Goal: Information Seeking & Learning: Compare options

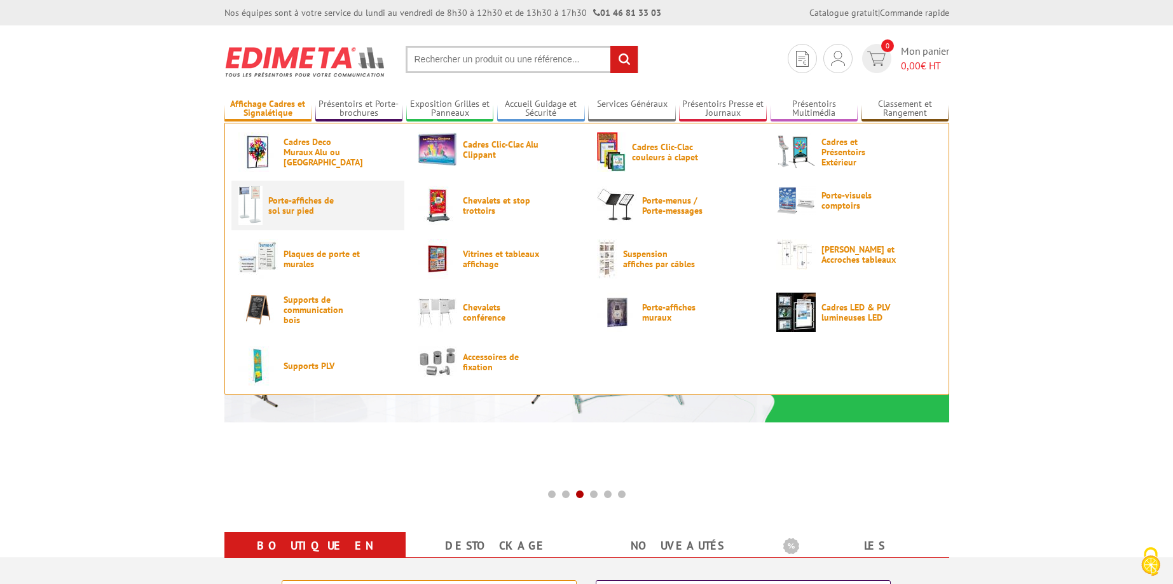
click at [305, 223] on link "Porte-affiches de sol sur pied" at bounding box center [317, 205] width 159 height 39
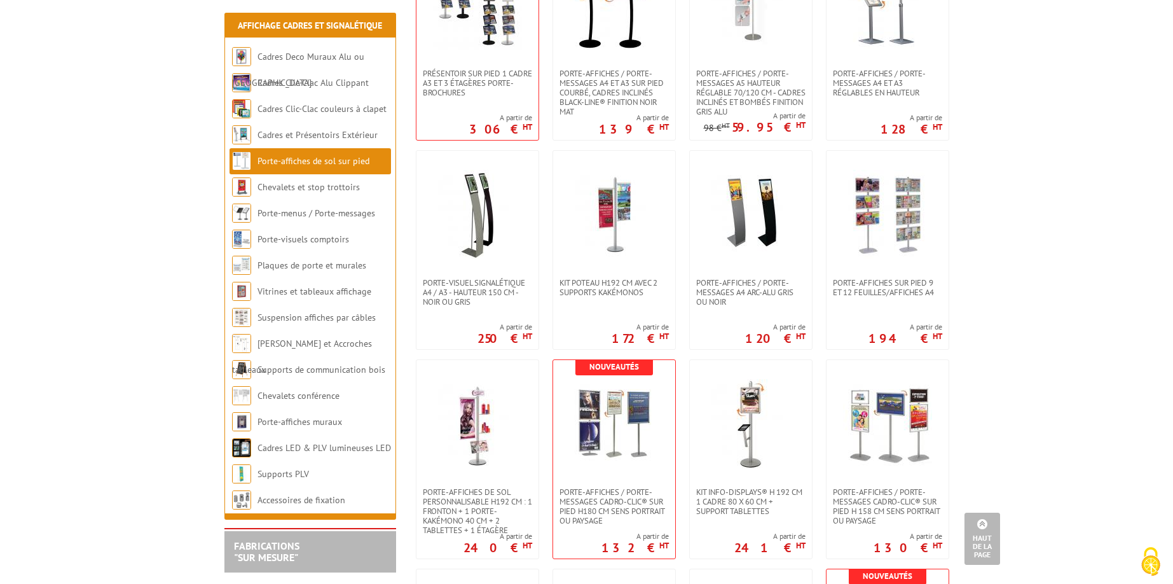
scroll to position [1299, 0]
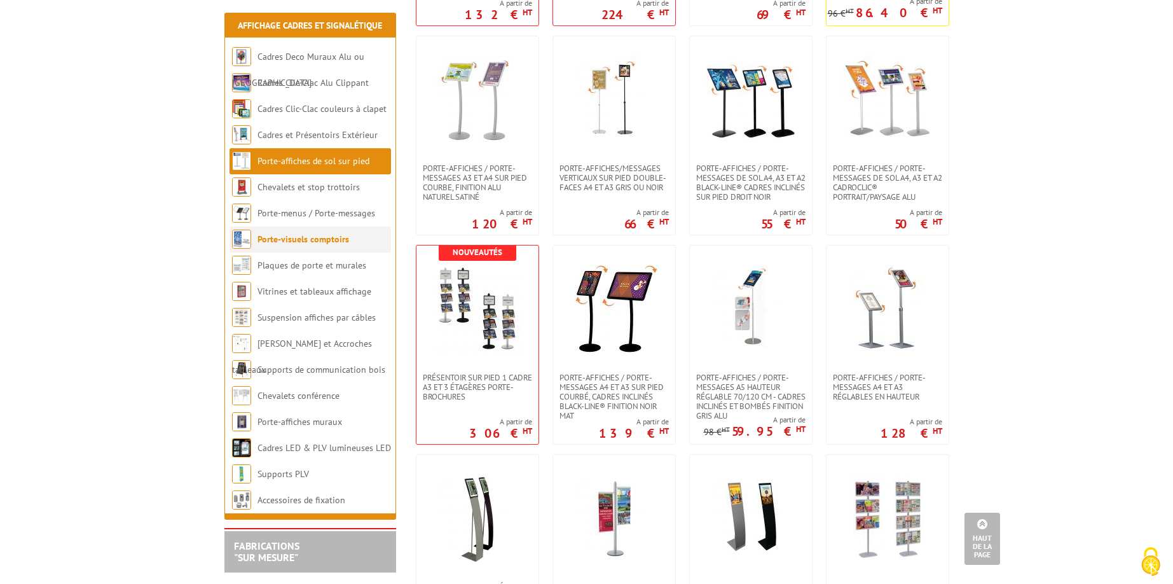
click at [278, 230] on li "Porte-visuels comptoirs" at bounding box center [310, 239] width 161 height 26
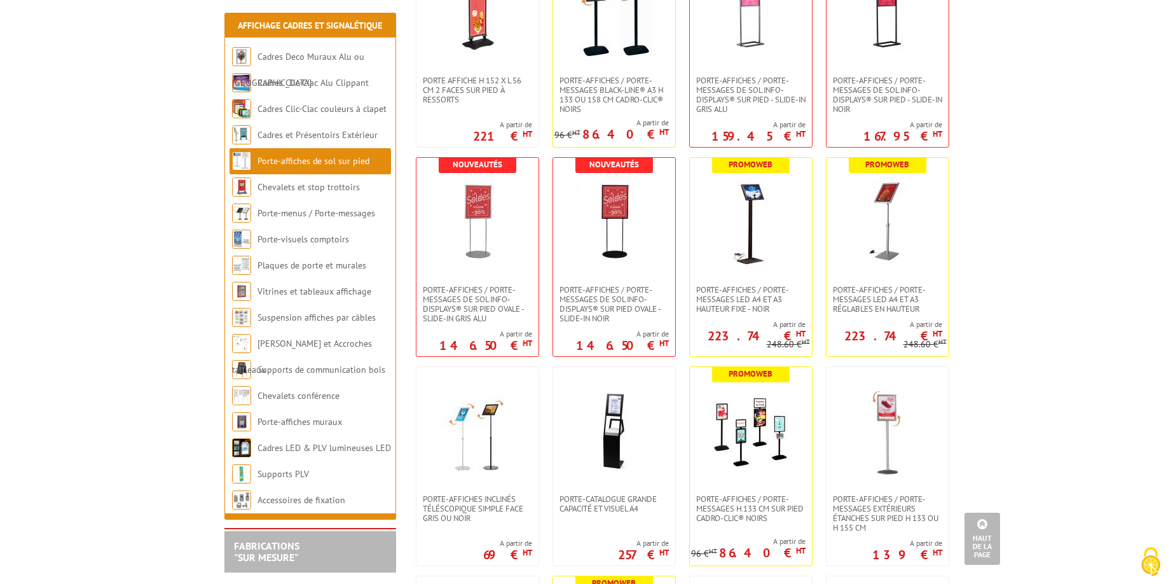
scroll to position [0, 0]
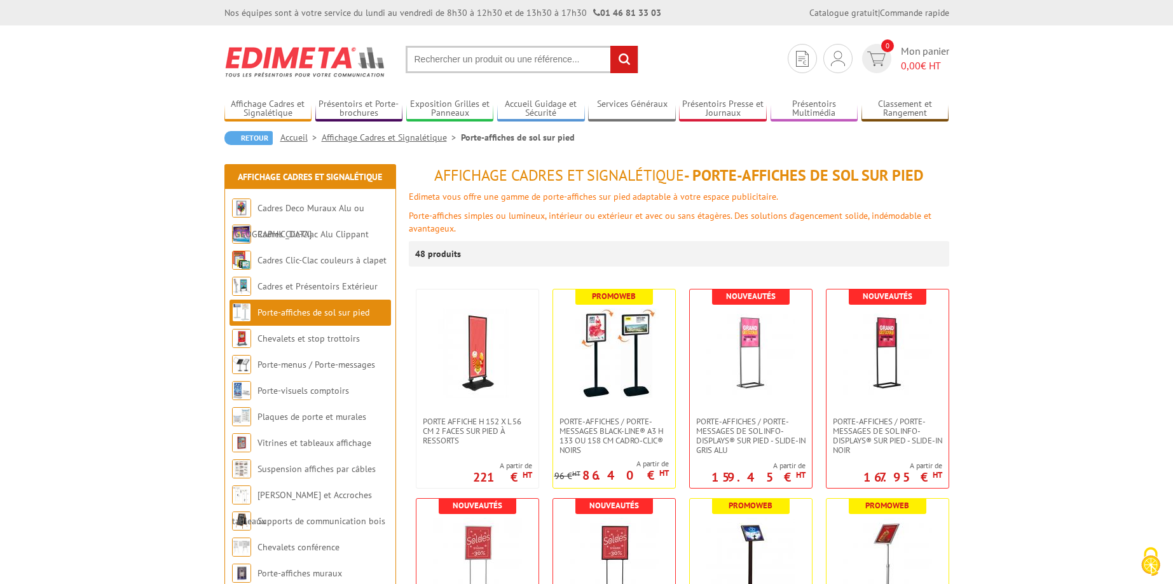
click at [449, 62] on input "text" at bounding box center [522, 59] width 233 height 27
click at [456, 62] on input "text" at bounding box center [522, 59] width 233 height 27
click at [474, 65] on input "text" at bounding box center [522, 59] width 233 height 27
click at [493, 64] on input "text" at bounding box center [522, 59] width 233 height 27
type input "porte document"
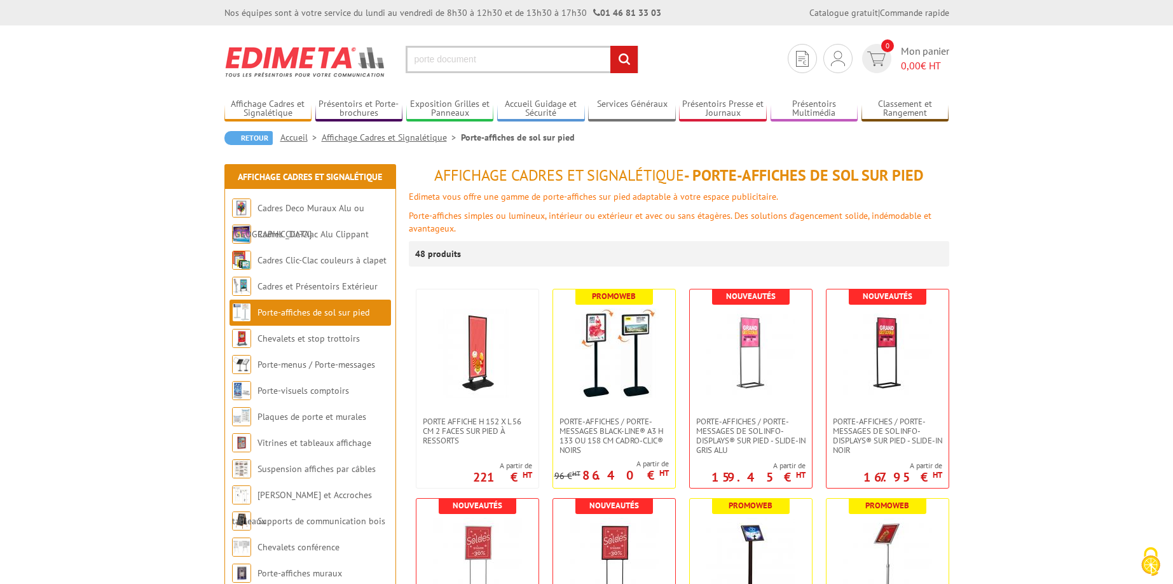
click at [610, 46] on input "rechercher" at bounding box center [623, 59] width 27 height 27
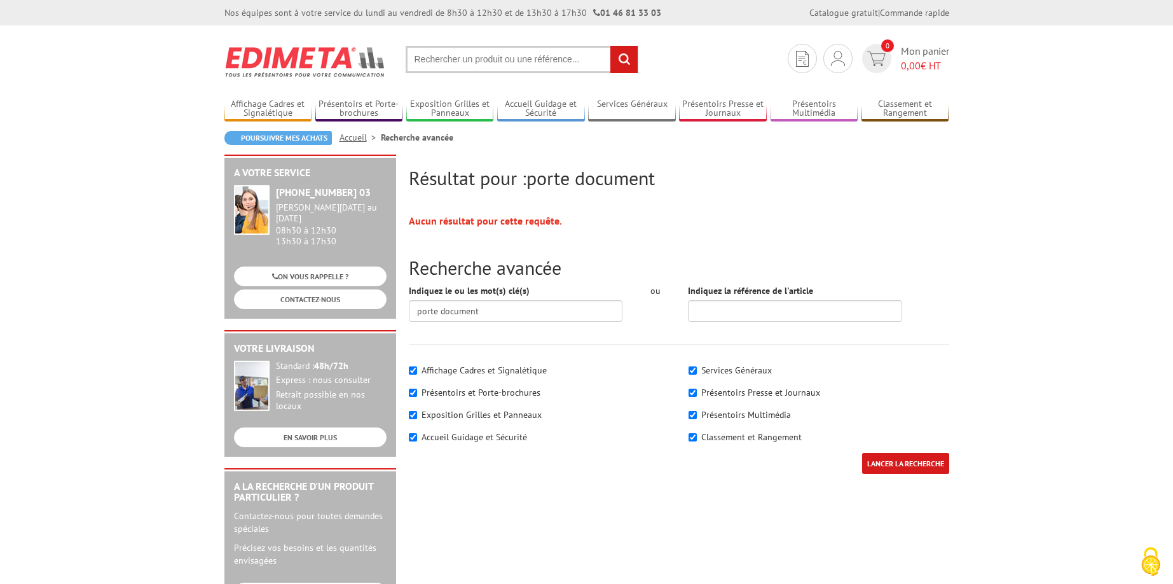
click at [488, 62] on input "text" at bounding box center [522, 59] width 233 height 27
click at [369, 117] on link "Présentoirs et Porte-brochures" at bounding box center [359, 109] width 88 height 21
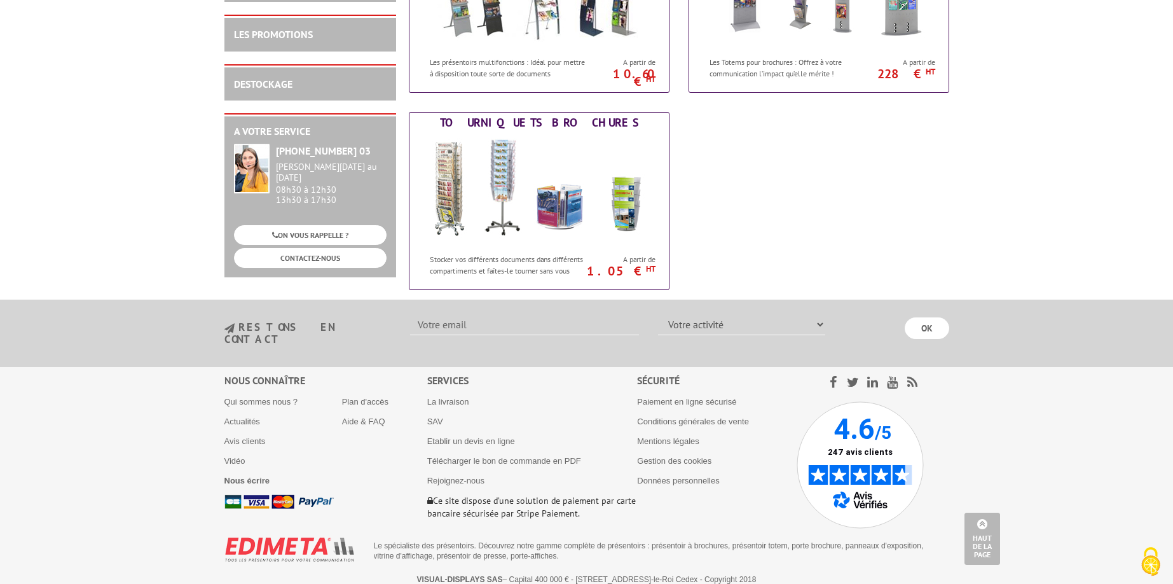
scroll to position [504, 0]
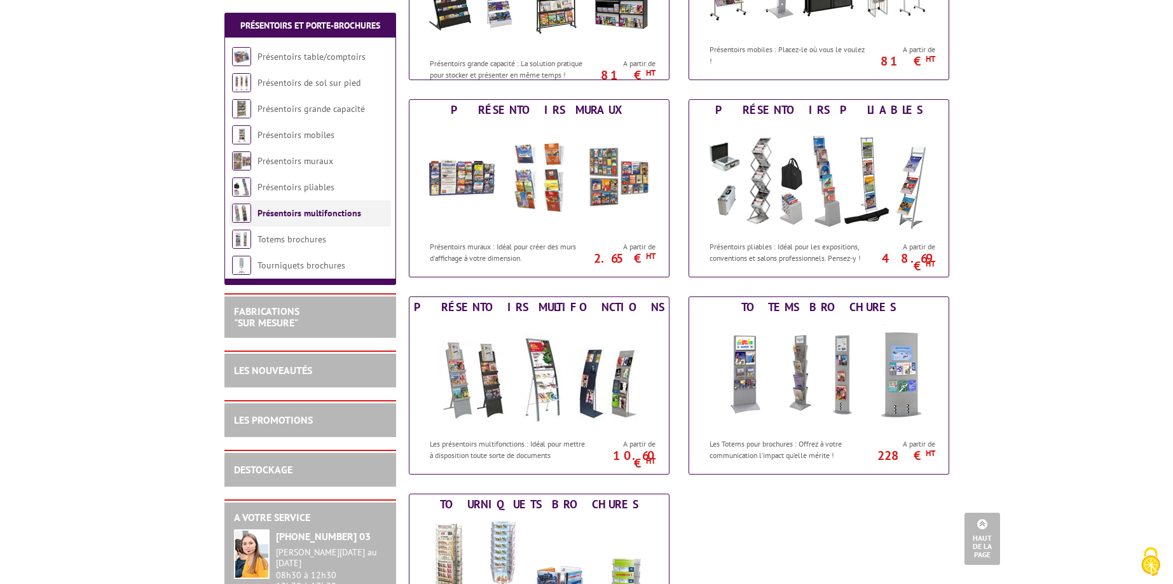
click at [317, 206] on li "Présentoirs multifonctions" at bounding box center [310, 213] width 161 height 26
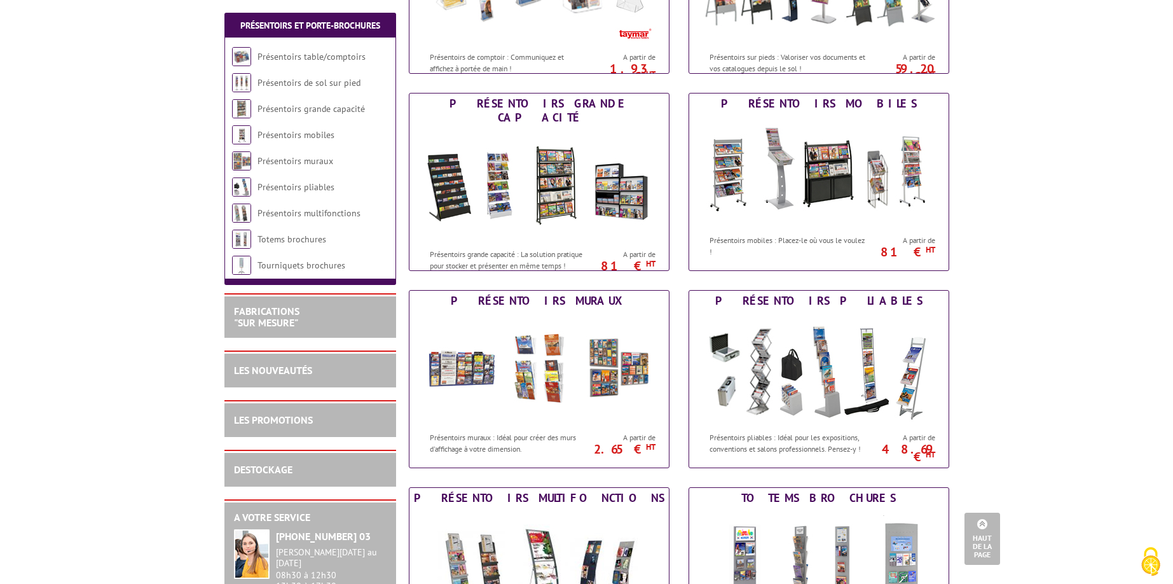
scroll to position [0, 0]
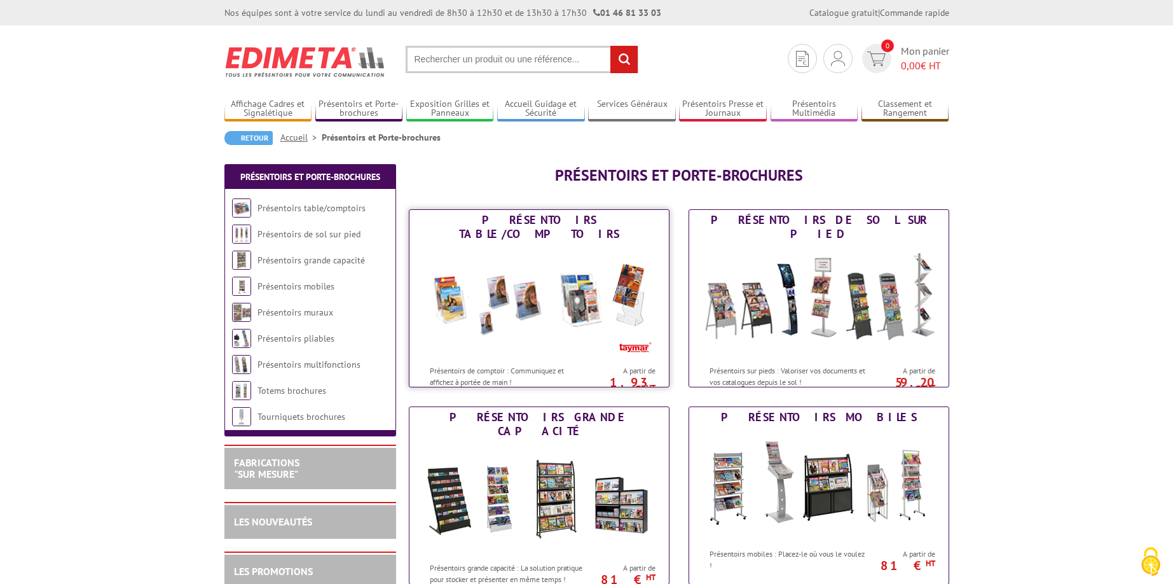
click at [572, 287] on img at bounding box center [539, 301] width 235 height 114
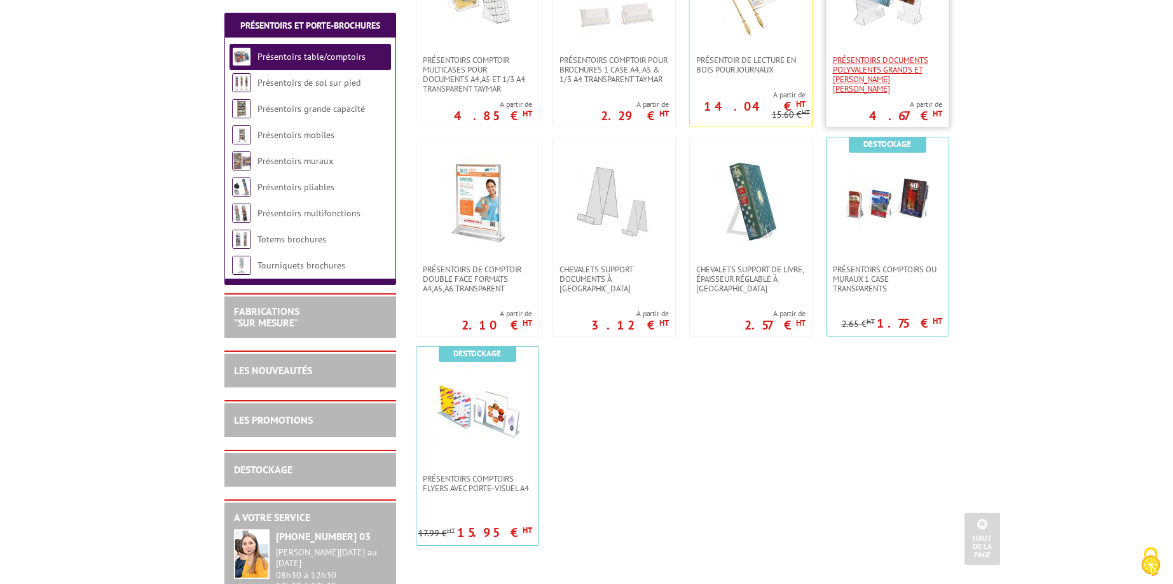
scroll to position [191, 0]
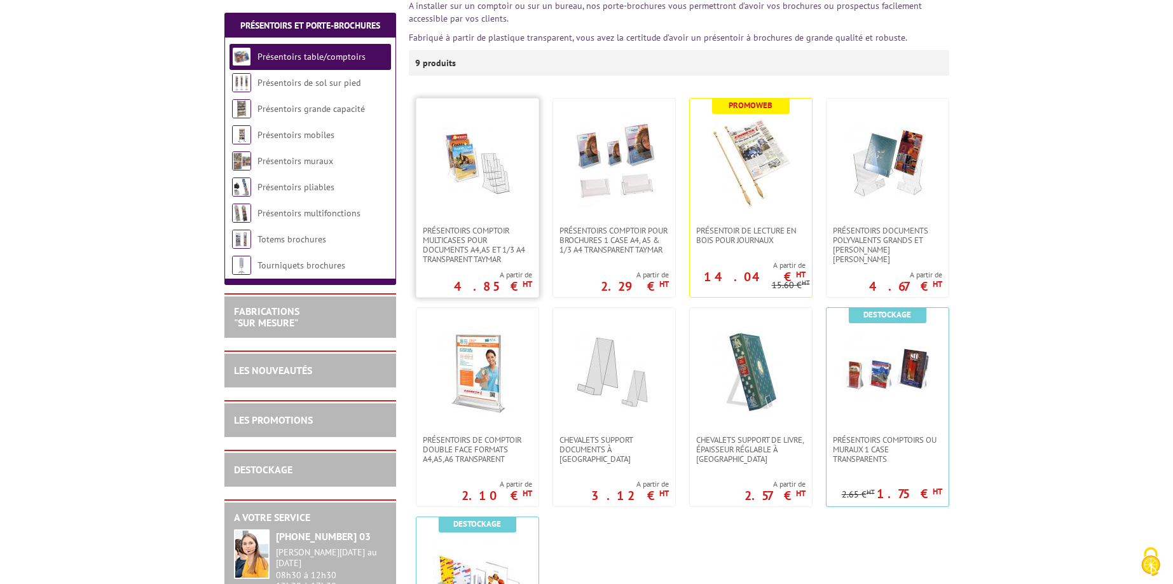
click at [512, 165] on img at bounding box center [477, 162] width 89 height 89
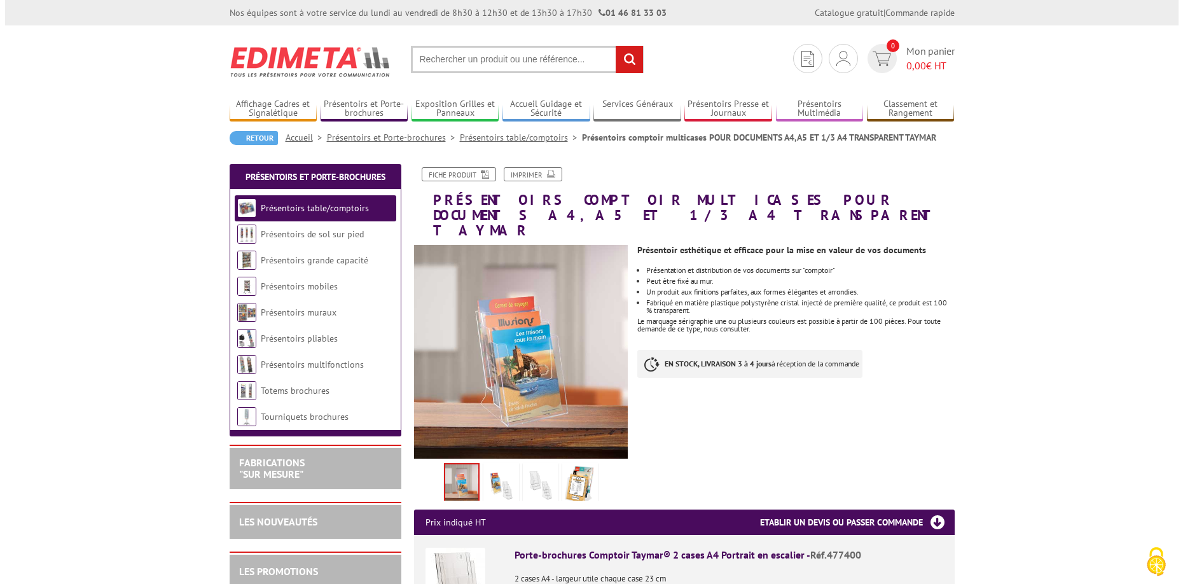
scroll to position [191, 0]
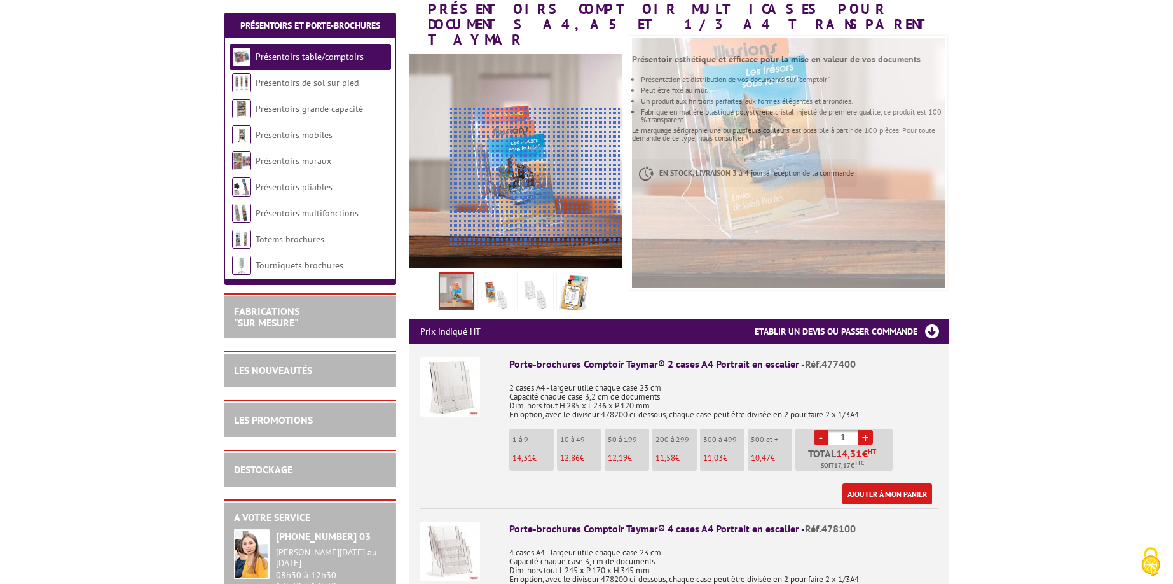
click at [561, 177] on div at bounding box center [535, 178] width 175 height 140
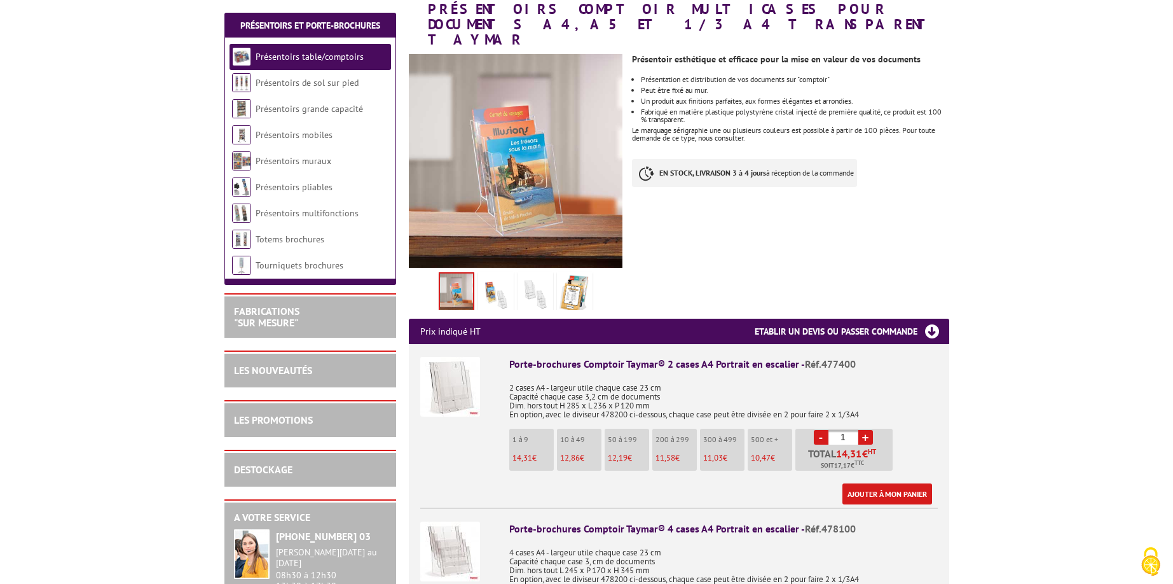
click at [570, 290] on img at bounding box center [574, 294] width 31 height 39
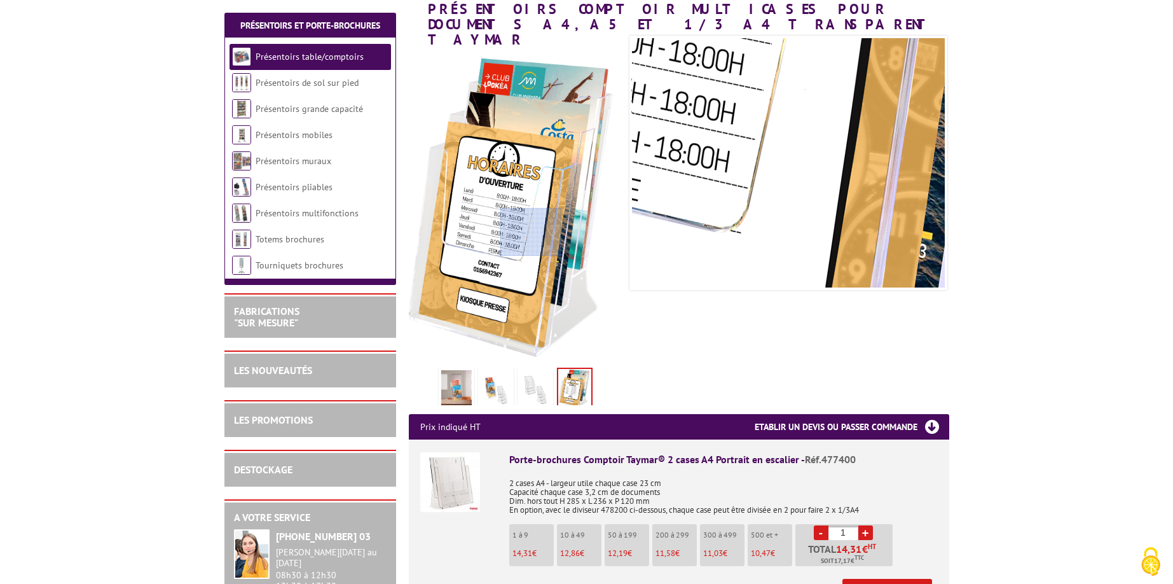
drag, startPoint x: 531, startPoint y: 232, endPoint x: 468, endPoint y: 378, distance: 158.6
click at [468, 378] on img at bounding box center [456, 389] width 31 height 39
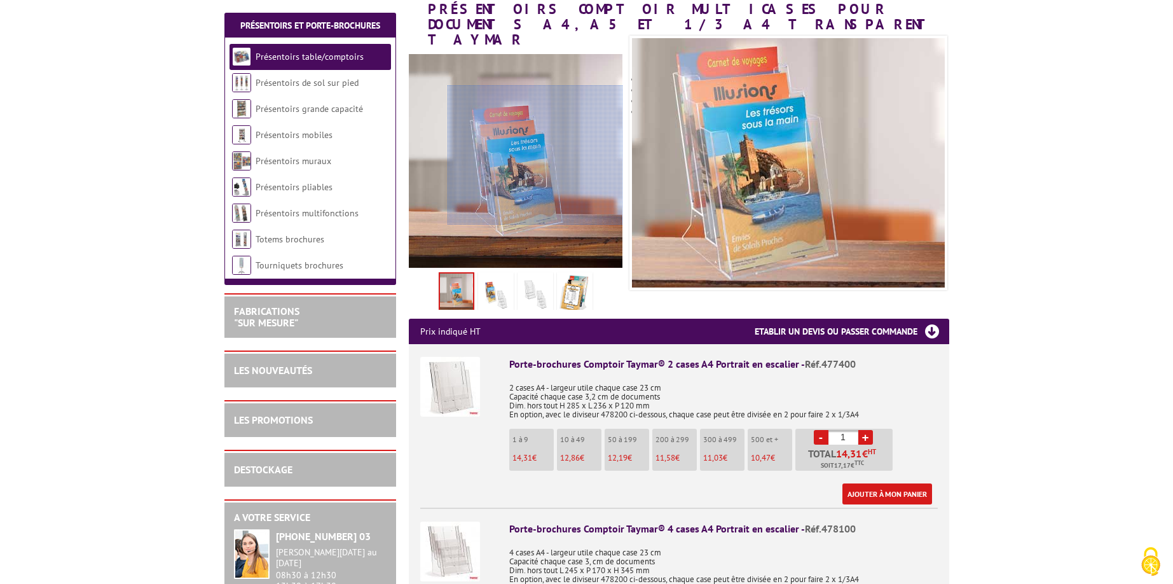
drag, startPoint x: 547, startPoint y: 155, endPoint x: 841, endPoint y: 149, distance: 293.8
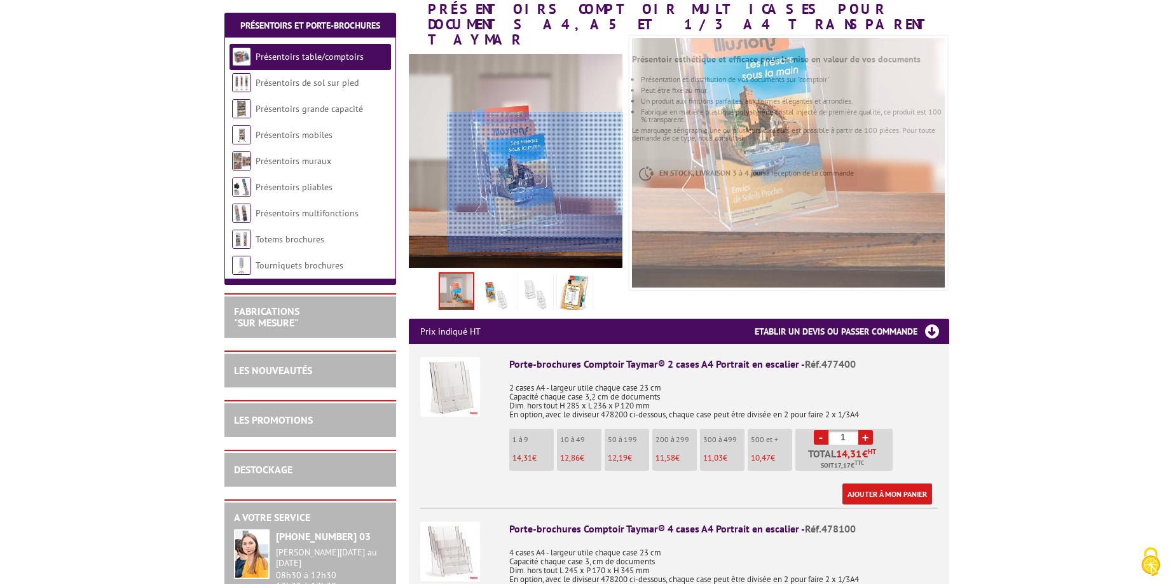
click at [579, 185] on div at bounding box center [535, 183] width 175 height 140
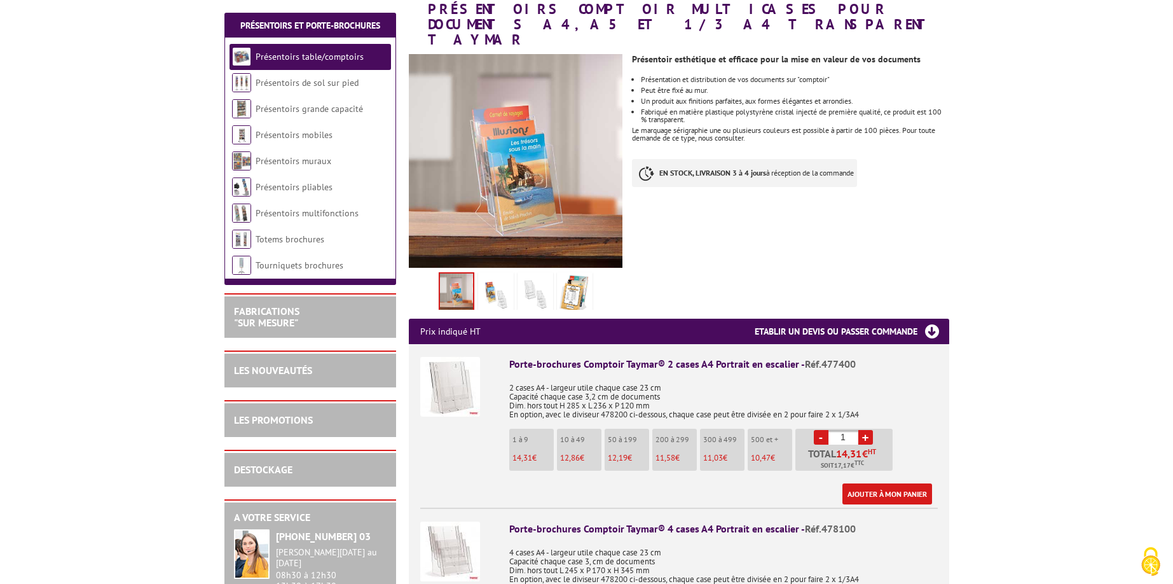
click at [446, 380] on img at bounding box center [450, 387] width 60 height 60
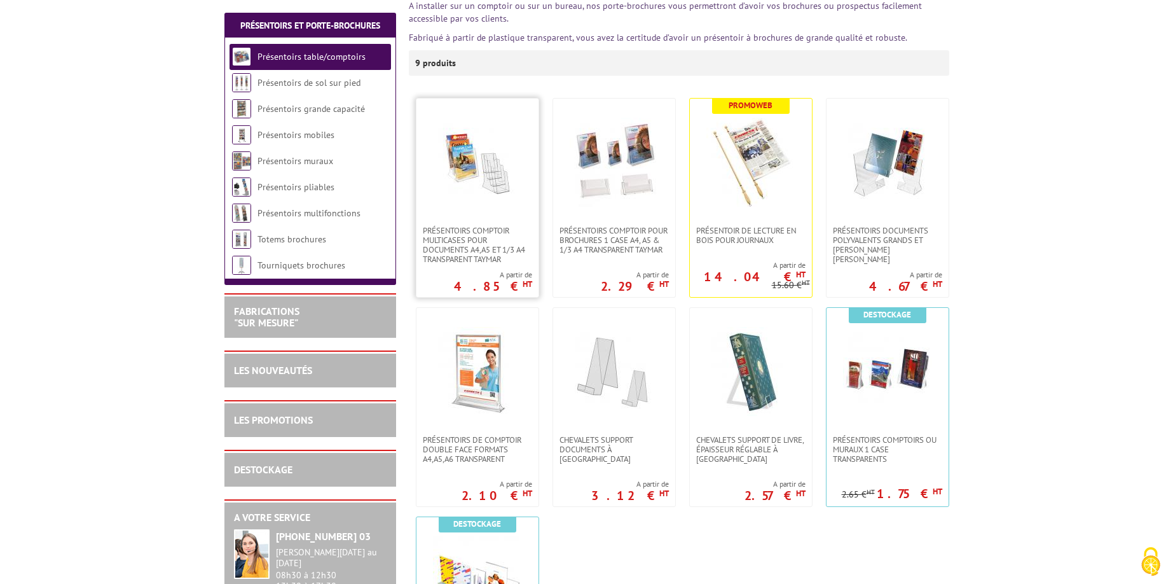
click at [507, 182] on img at bounding box center [477, 162] width 89 height 89
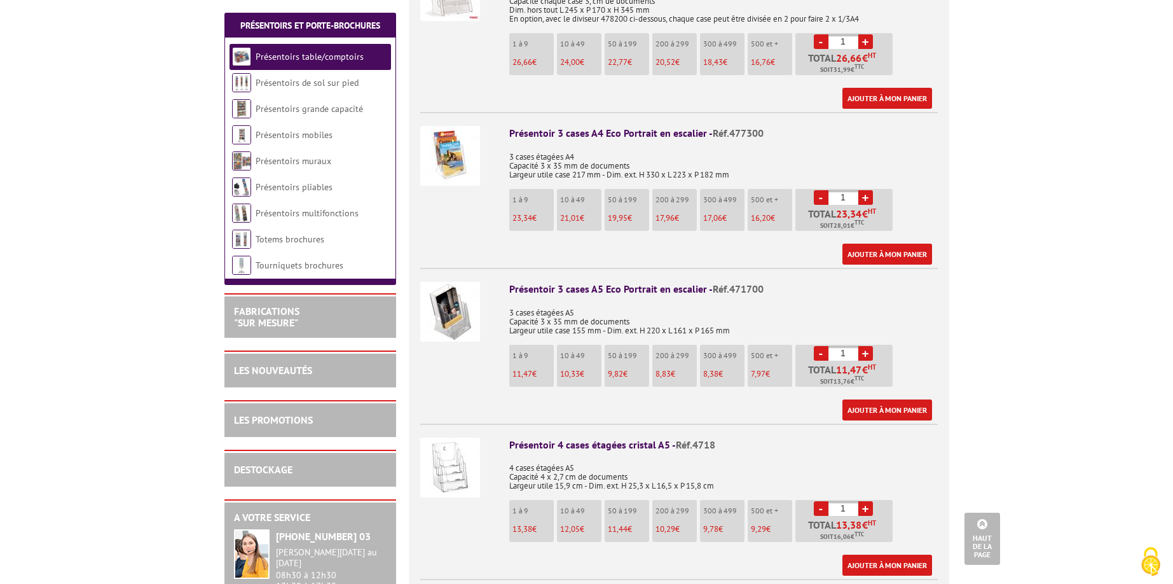
scroll to position [763, 0]
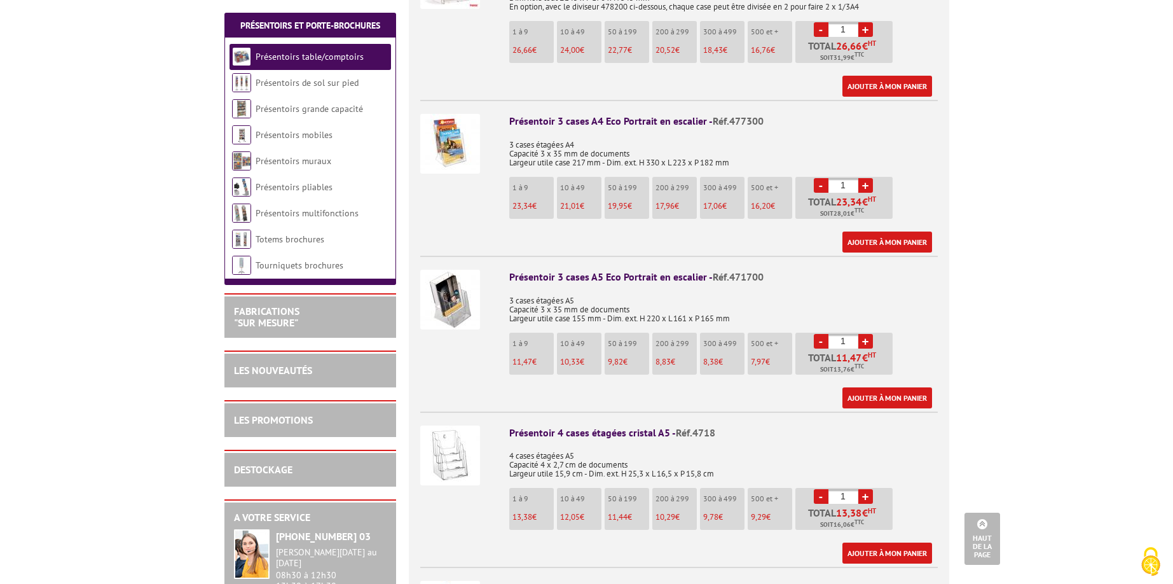
click at [465, 143] on img at bounding box center [450, 144] width 60 height 60
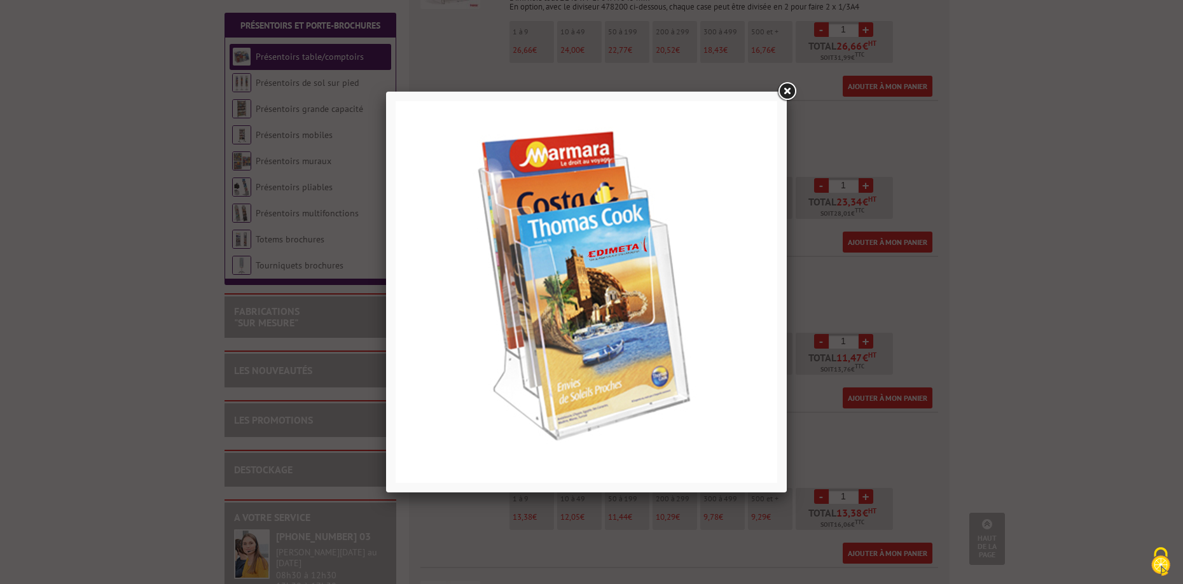
click at [174, 273] on div at bounding box center [591, 292] width 1183 height 584
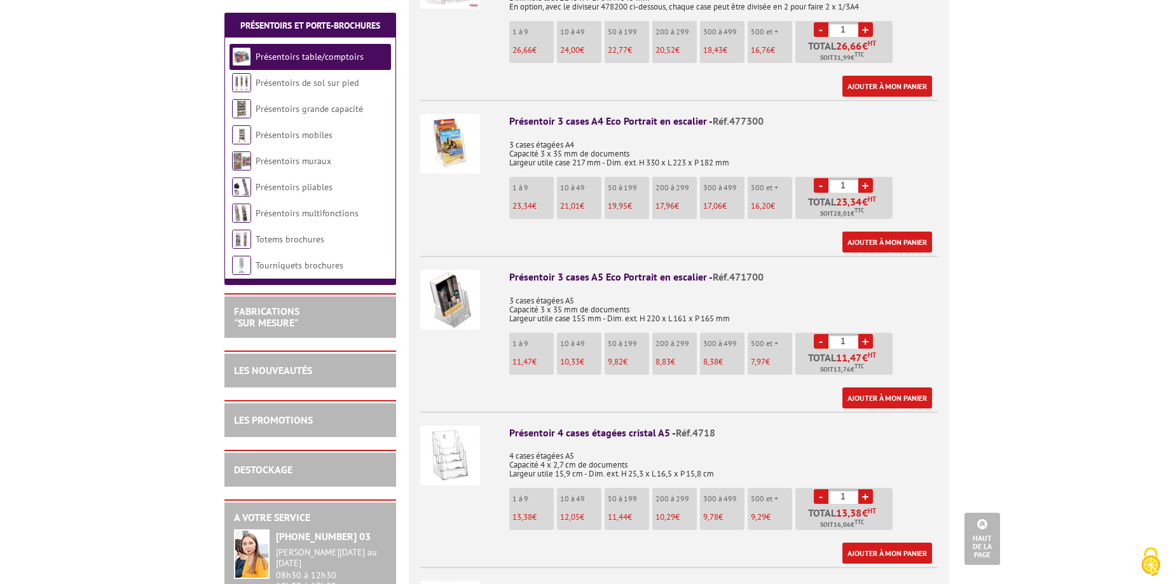
click at [549, 204] on ul "1 à 9 23,34 € 10 à 49 21,01 € 50 à 199 19,95 € 200 à 299 17,96 € 17,06 -" at bounding box center [702, 201] width 387 height 48
click at [760, 114] on span "Réf.477300" at bounding box center [738, 120] width 51 height 13
click at [747, 139] on p "3 cases étagées A4 Capacité 3 x 35 mm de documents Largeur utile case 217 mm - …" at bounding box center [723, 150] width 429 height 36
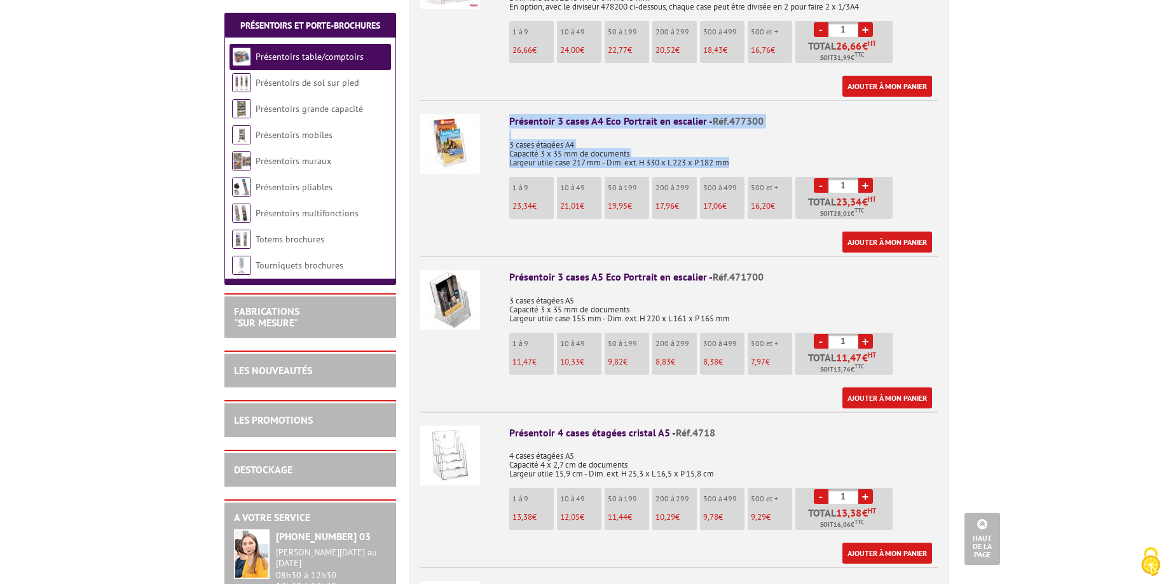
drag, startPoint x: 741, startPoint y: 148, endPoint x: 509, endPoint y: 105, distance: 235.9
click at [509, 114] on div "Présentoir 3 cases A4 Eco Portrait en escalier - Réf.477300 3 cases étagées A4 …" at bounding box center [723, 183] width 429 height 139
copy div "Présentoir 3 cases A4 Eco Portrait en escalier - Réf.477300 3 cases étagées A4 …"
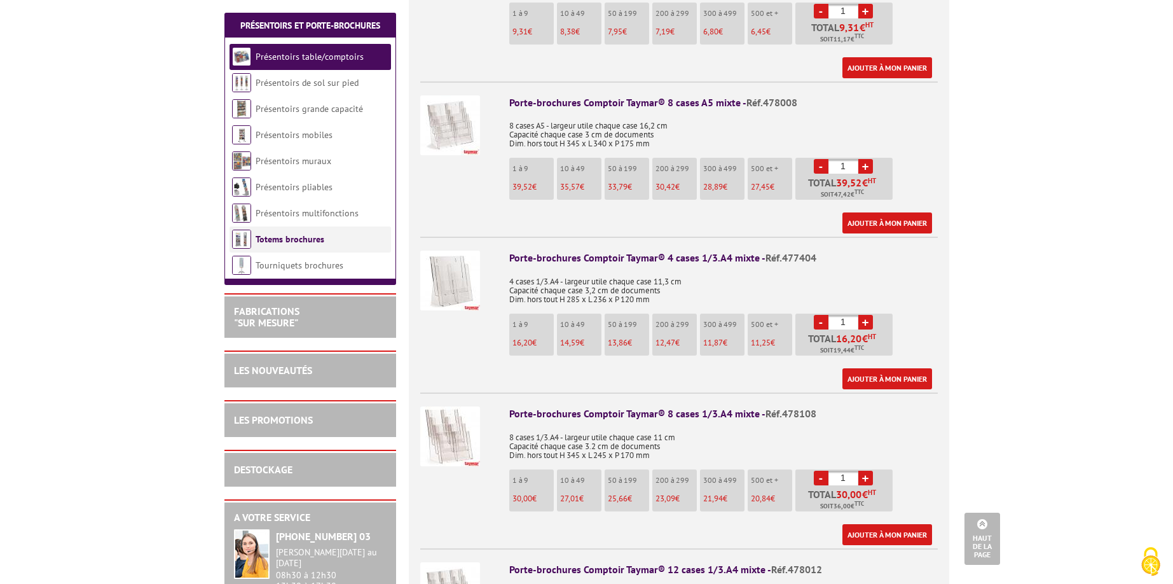
scroll to position [2098, 0]
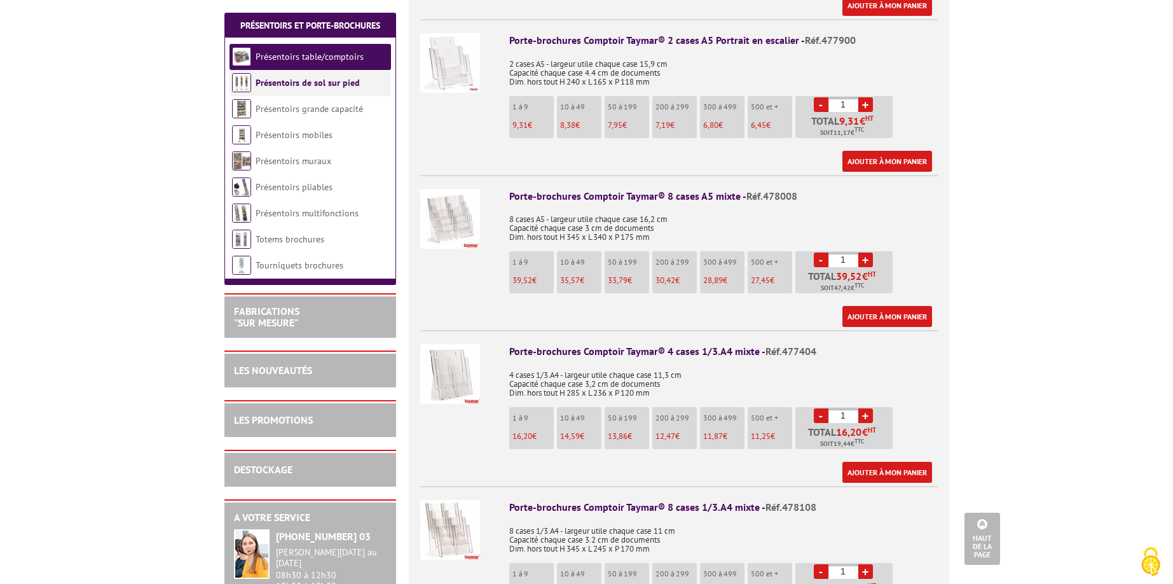
click at [294, 85] on link "Présentoirs de sol sur pied" at bounding box center [308, 82] width 104 height 11
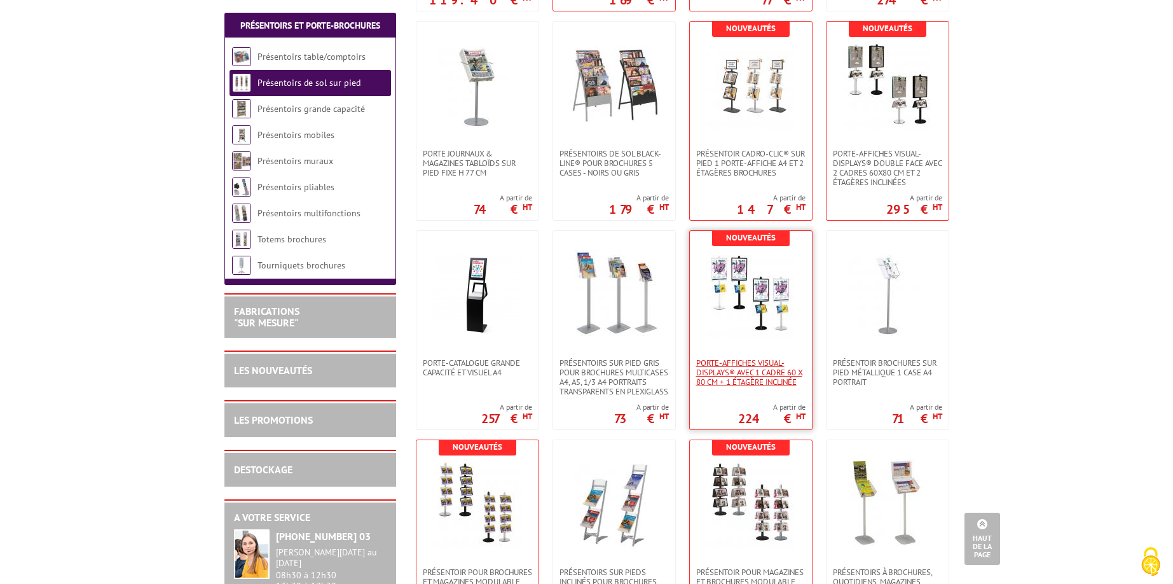
scroll to position [572, 0]
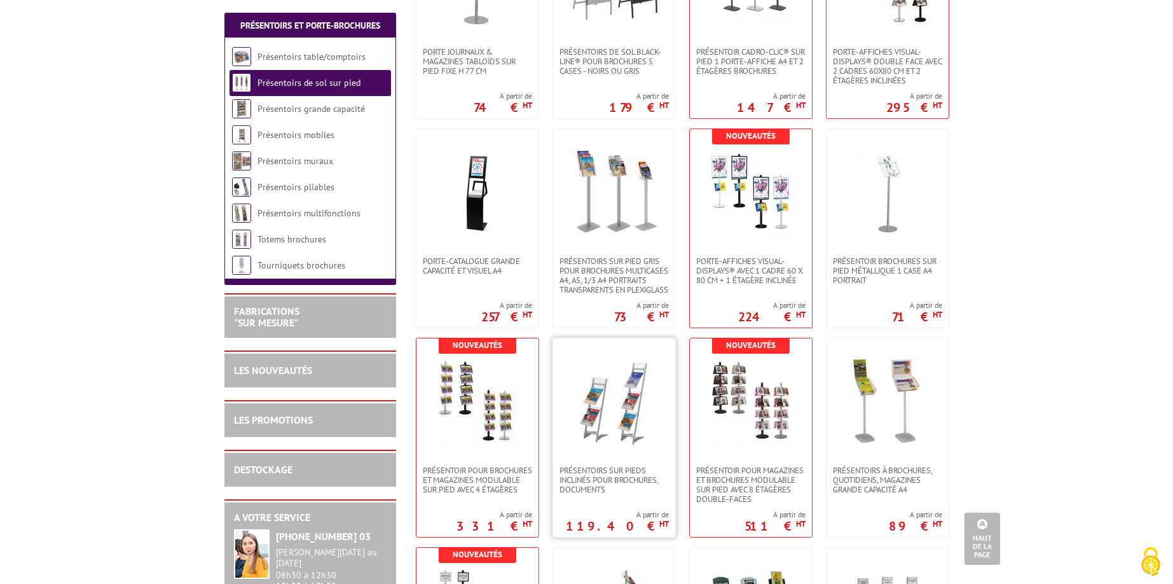
click at [638, 388] on img at bounding box center [614, 401] width 89 height 89
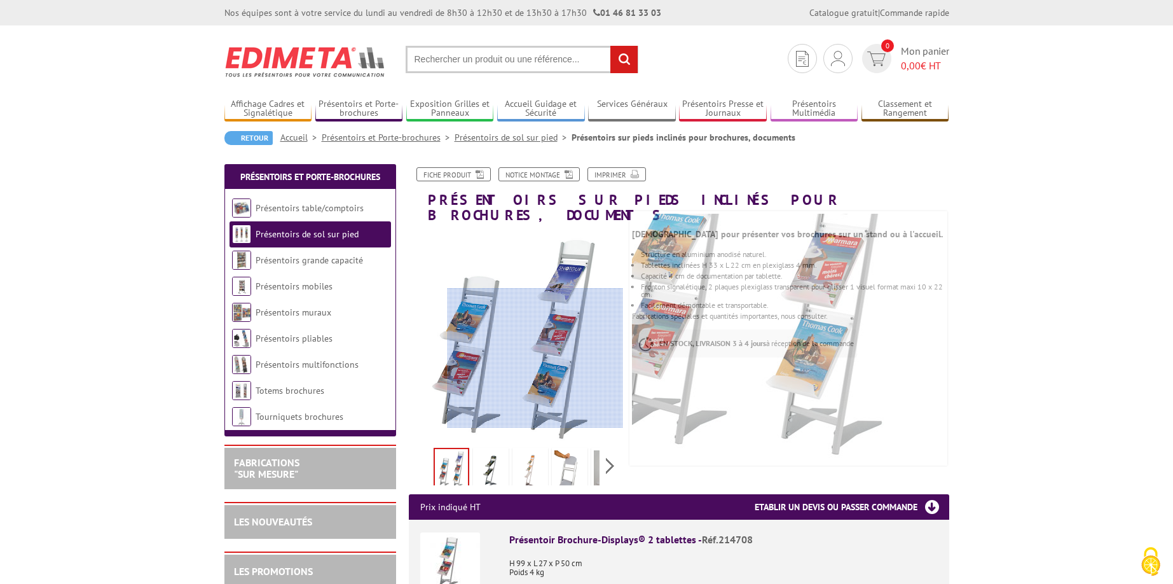
click at [553, 370] on div at bounding box center [535, 358] width 175 height 140
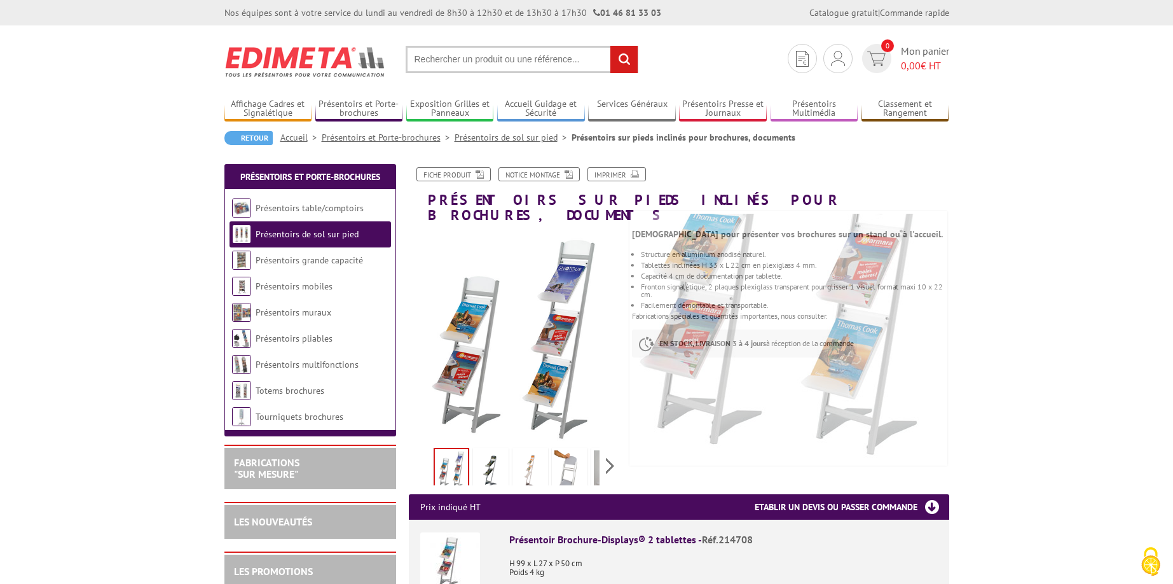
scroll to position [191, 0]
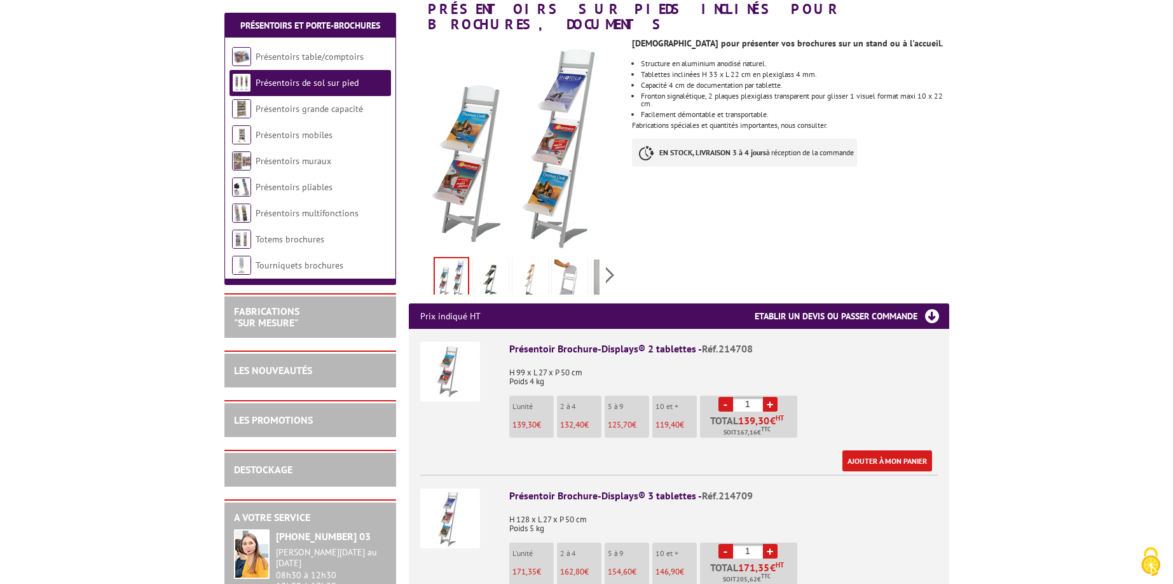
click at [451, 509] on img at bounding box center [450, 518] width 60 height 60
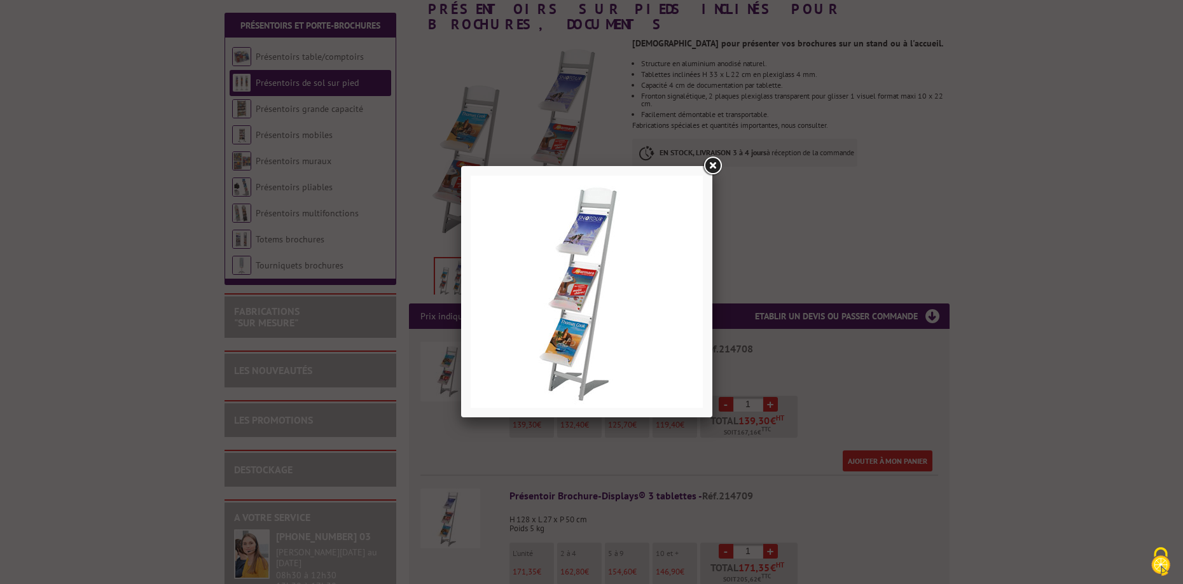
click at [146, 366] on div at bounding box center [591, 292] width 1183 height 584
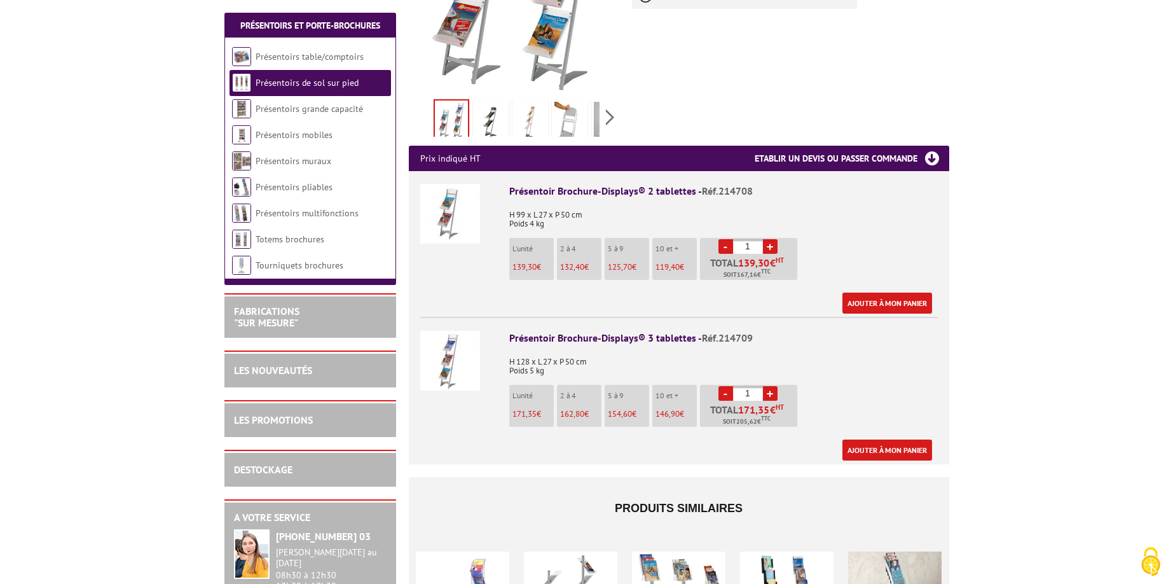
scroll to position [381, 0]
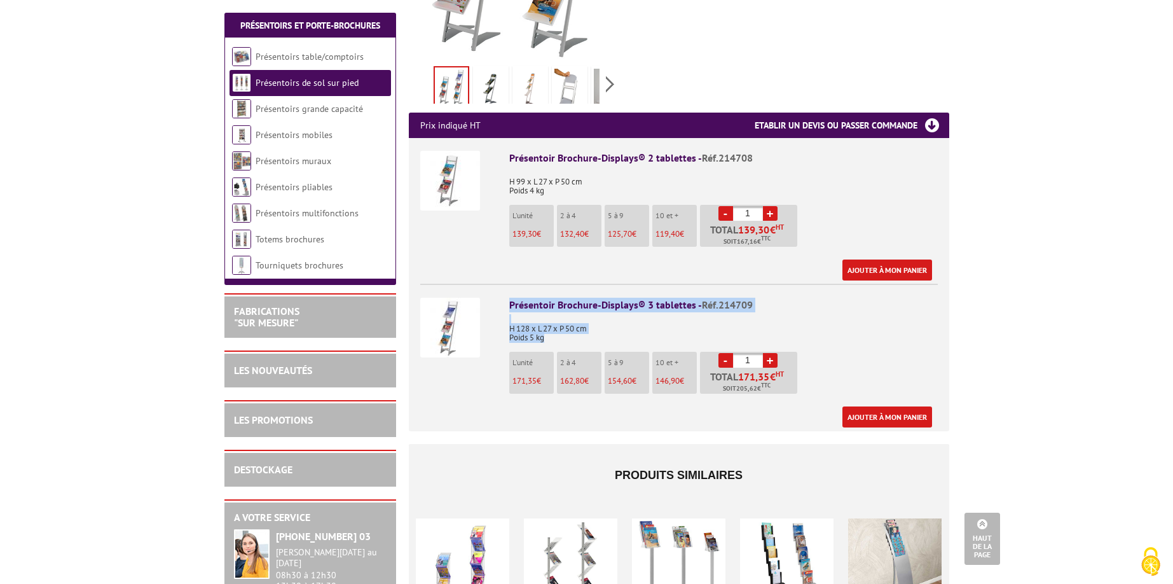
drag, startPoint x: 551, startPoint y: 324, endPoint x: 511, endPoint y: 292, distance: 51.5
click at [511, 298] on div "Présentoir Brochure-Displays® 3 tablettes - Réf.214709 H 128 x L 27 x P 50 cm P…" at bounding box center [723, 363] width 429 height 130
copy div "Présentoir Brochure-Displays® 3 tablettes - Réf.214709 H 128 x L 27 x P 50 cm P…"
click at [142, 334] on body "Nos équipes sont à votre service du lundi au vendredi de 8h30 à 12h30 et de 13h…" at bounding box center [586, 508] width 1173 height 1778
click at [459, 315] on img at bounding box center [450, 328] width 60 height 60
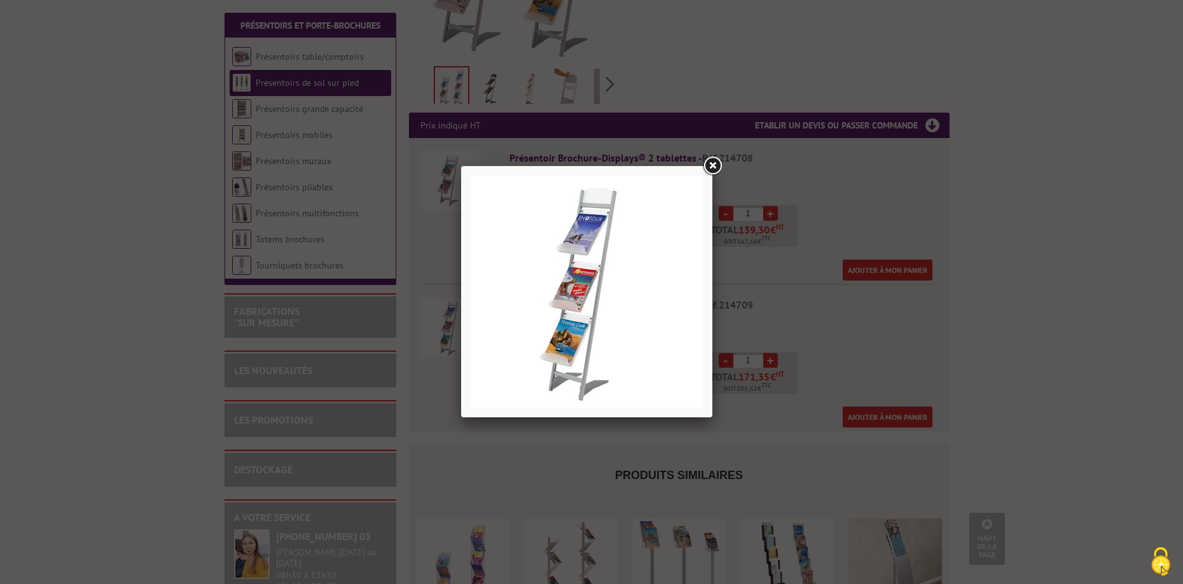
click at [625, 209] on img at bounding box center [586, 291] width 232 height 232
click at [720, 170] on link at bounding box center [712, 165] width 23 height 23
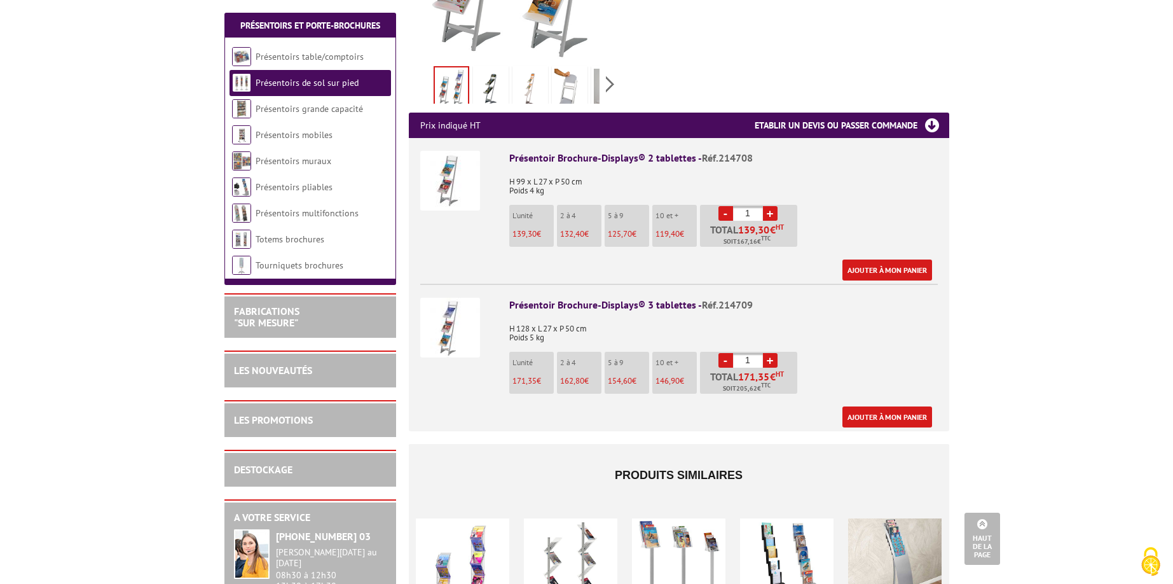
click at [168, 339] on body "Nos équipes sont à votre service du lundi au vendredi de 8h30 à 12h30 et de 13h…" at bounding box center [586, 508] width 1173 height 1778
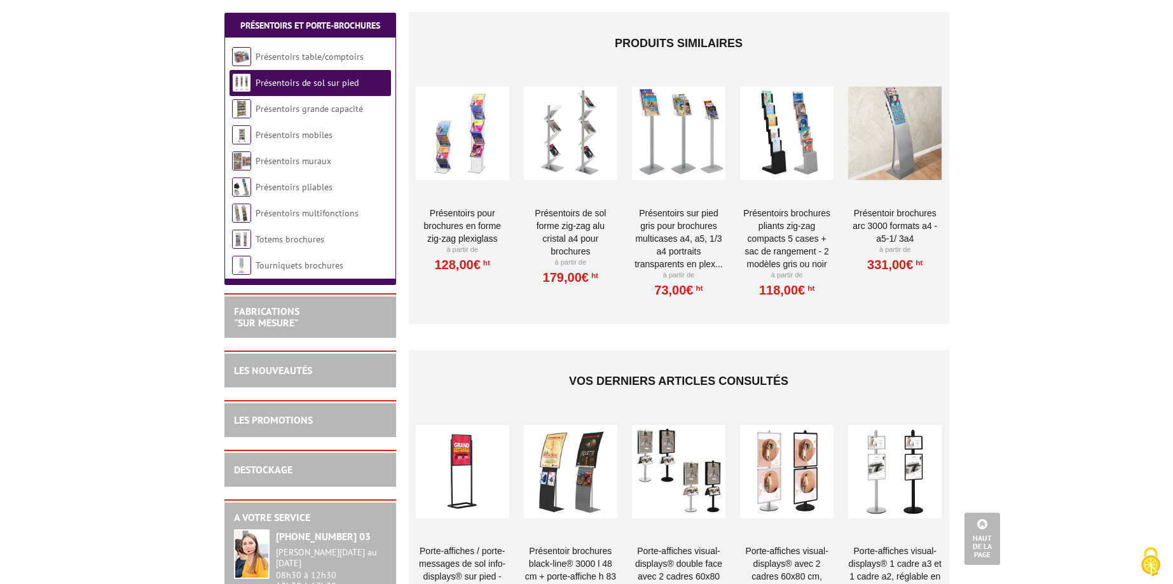
scroll to position [954, 0]
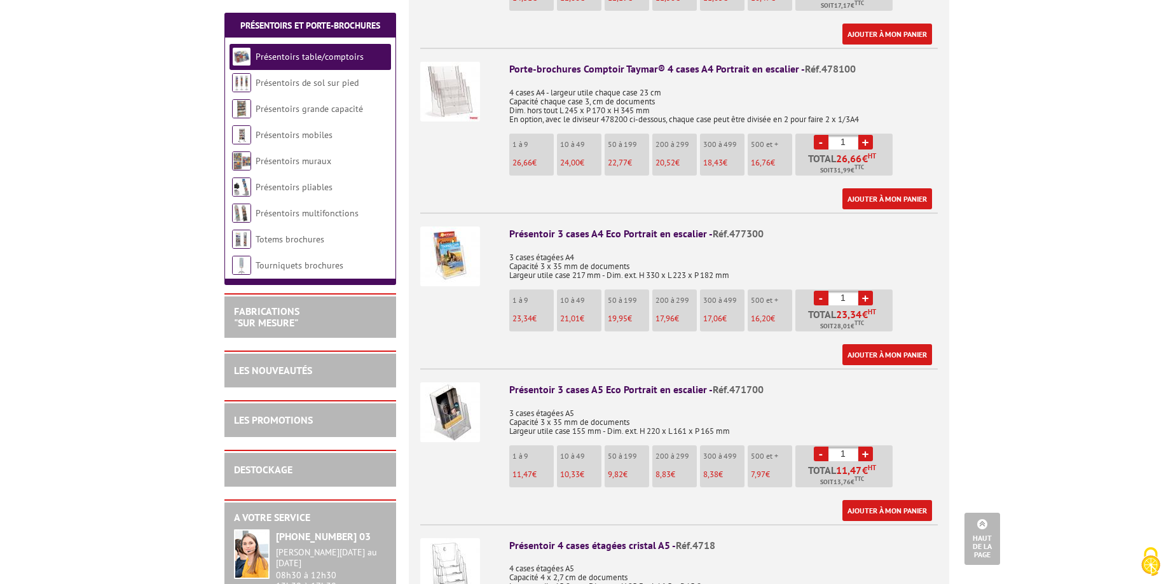
scroll to position [763, 0]
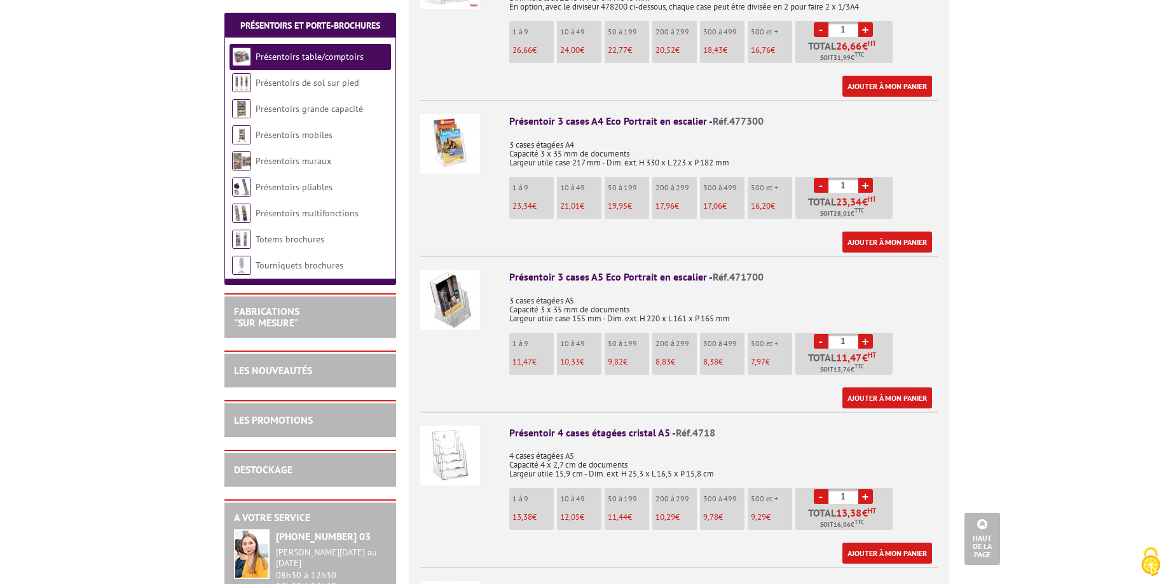
click at [700, 132] on p "3 cases étagées A4 Capacité 3 x 35 mm de documents Largeur utile case 217 mm - …" at bounding box center [723, 150] width 429 height 36
drag, startPoint x: 177, startPoint y: 308, endPoint x: 188, endPoint y: 303, distance: 11.7
